Goal: Task Accomplishment & Management: Manage account settings

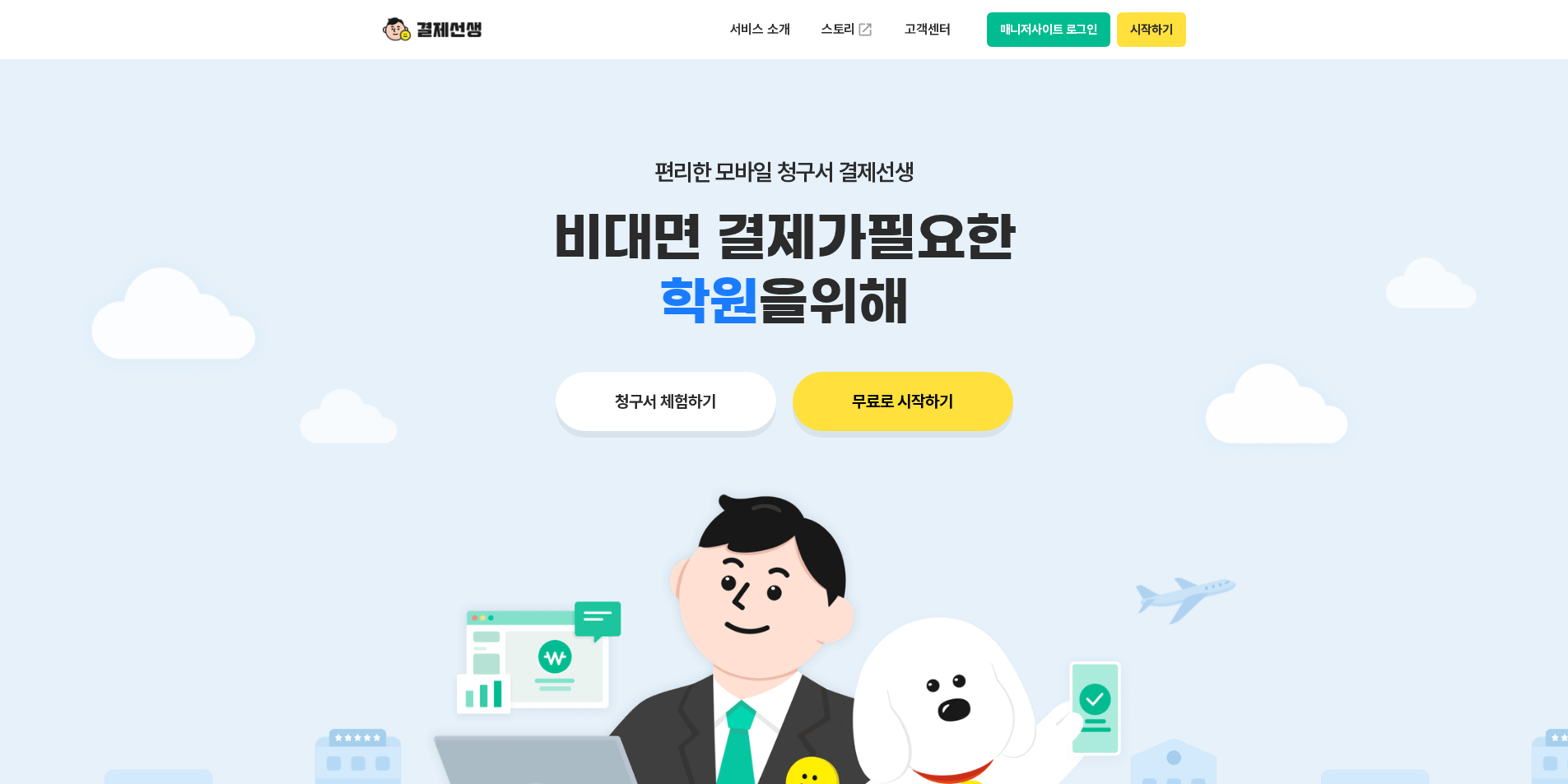
click at [1062, 25] on button "매니저사이트 로그인" at bounding box center [1049, 29] width 124 height 34
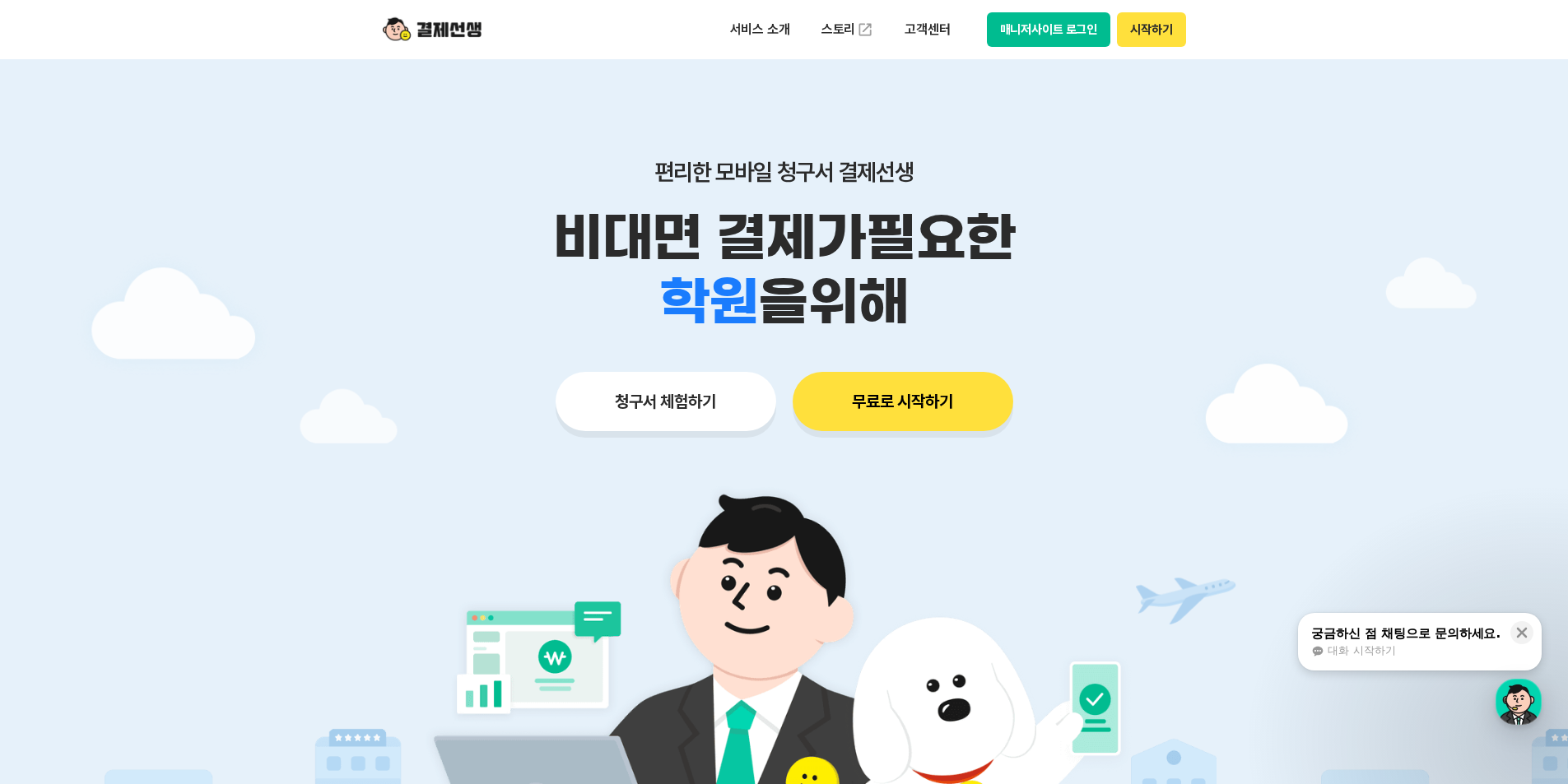
click at [1080, 19] on button "매니저사이트 로그인" at bounding box center [1049, 29] width 124 height 34
